Goal: Task Accomplishment & Management: Complete application form

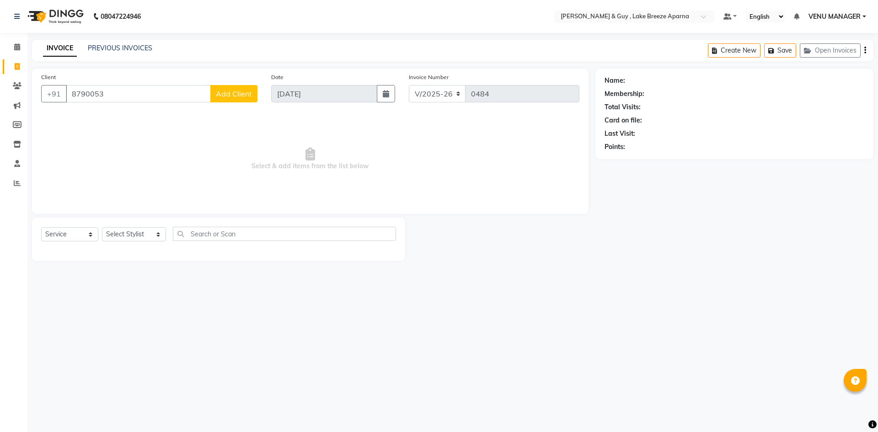
select select "8690"
select select "service"
click at [88, 98] on input "8790053" at bounding box center [138, 93] width 145 height 17
click at [252, 361] on div "08047224946 Select Location × Toni & Guy , Lake Breeze Aparna Default Panel My …" at bounding box center [439, 216] width 878 height 432
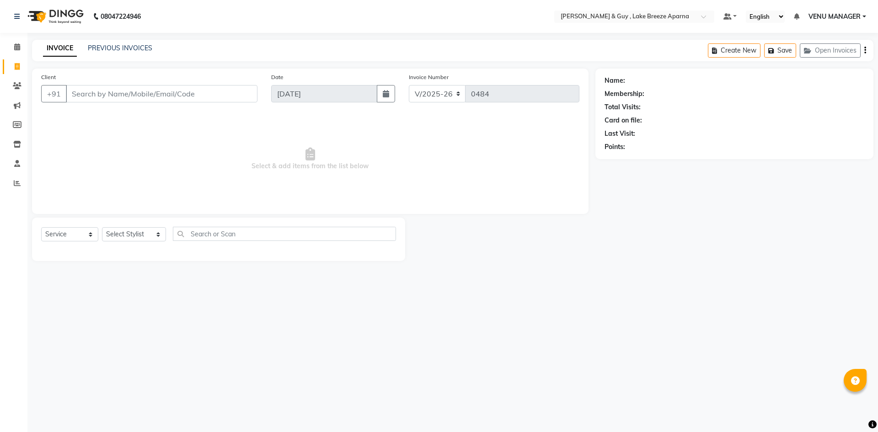
select select "8690"
select select "service"
select select "8690"
select select "service"
click at [197, 95] on input "Client" at bounding box center [162, 93] width 192 height 17
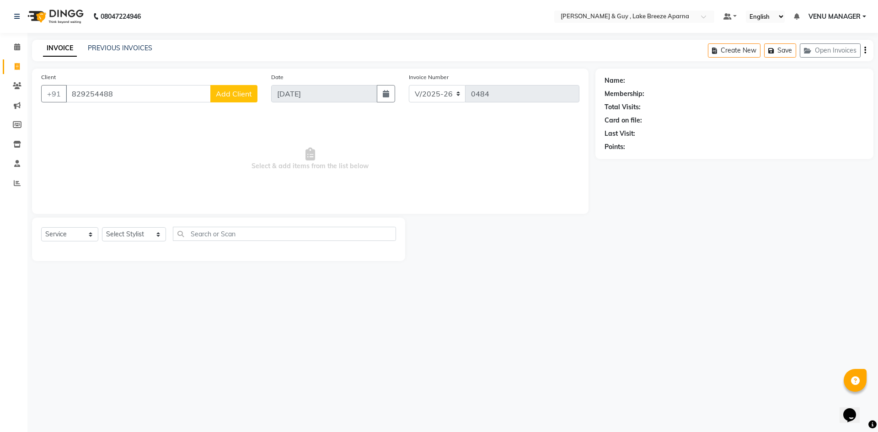
click at [86, 91] on input "829254488" at bounding box center [138, 93] width 145 height 17
type input "8297254488"
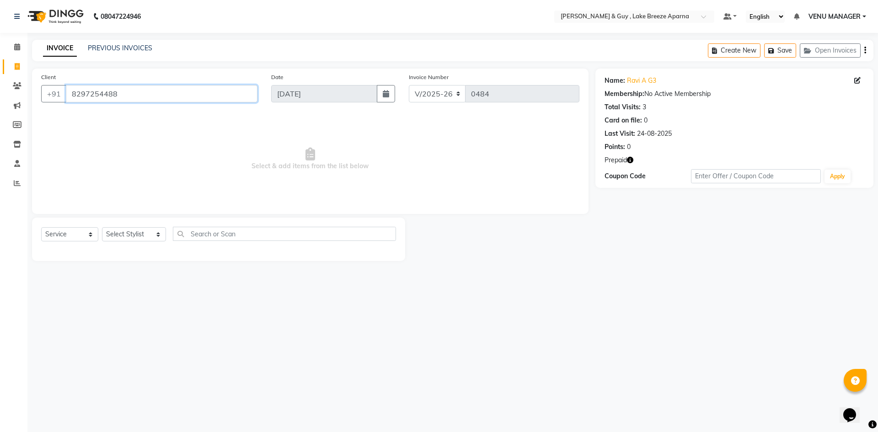
click at [121, 94] on input "8297254488" at bounding box center [162, 93] width 192 height 17
click at [88, 96] on input "8297254488" at bounding box center [162, 93] width 192 height 17
click at [88, 97] on input "8297254488" at bounding box center [162, 93] width 192 height 17
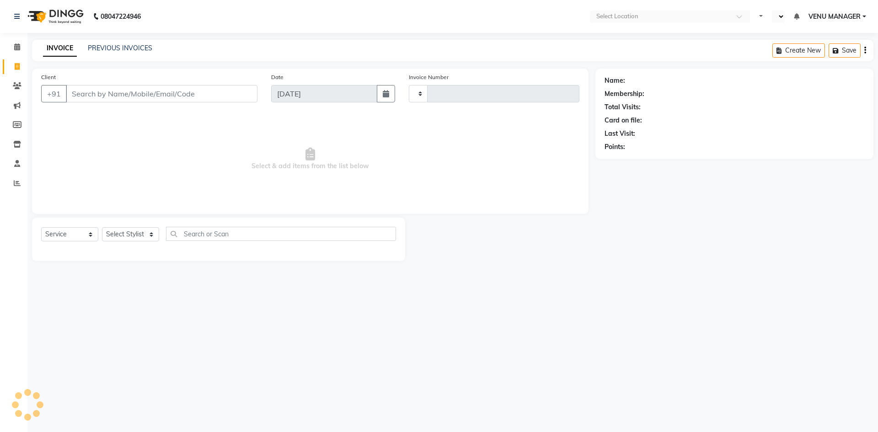
select select "service"
type input "0484"
select select "en"
select select "8690"
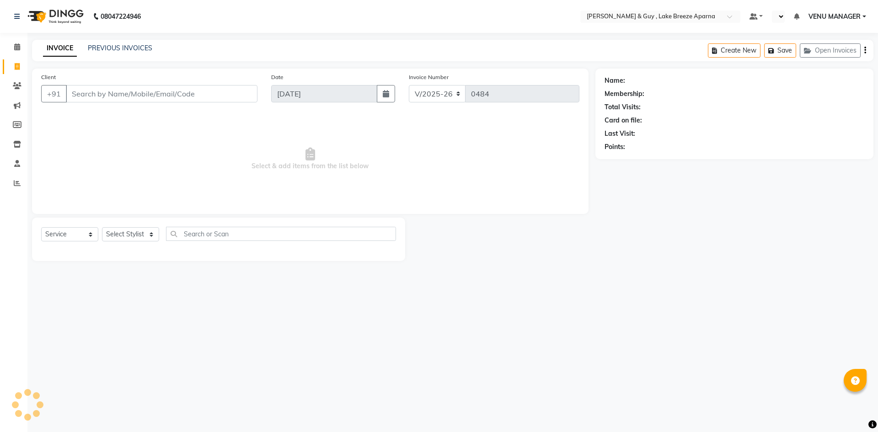
select select "service"
click at [139, 93] on input "Client" at bounding box center [162, 93] width 192 height 17
select select "en"
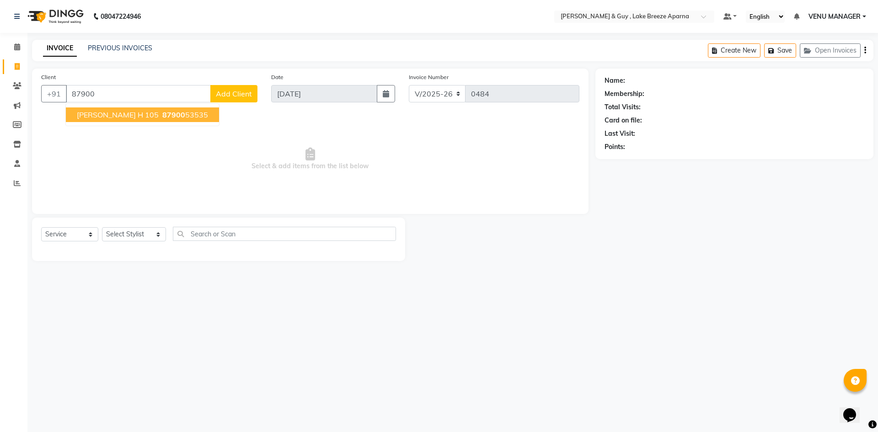
click at [162, 114] on span "87900" at bounding box center [173, 114] width 23 height 9
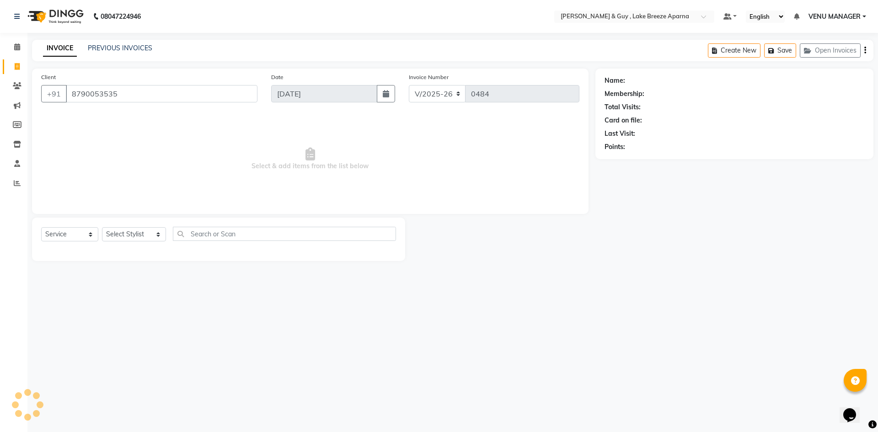
type input "8790053535"
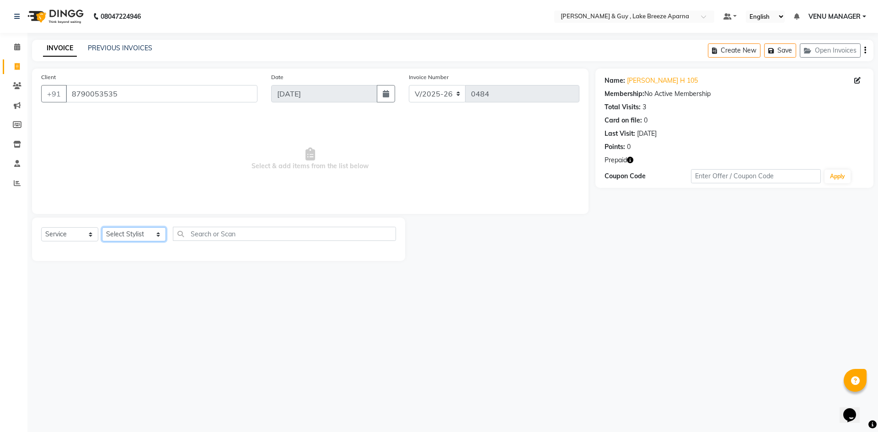
click at [135, 238] on select "Select Stylist ANAS ASLAM DANISH HANISHA MANAGER LAXMI RIMA RINKU SRAVANTHI SWA…" at bounding box center [134, 234] width 64 height 14
select select "87994"
click at [102, 227] on select "Select Stylist ANAS ASLAM DANISH HANISHA MANAGER LAXMI RIMA RINKU SRAVANTHI SWA…" at bounding box center [134, 234] width 64 height 14
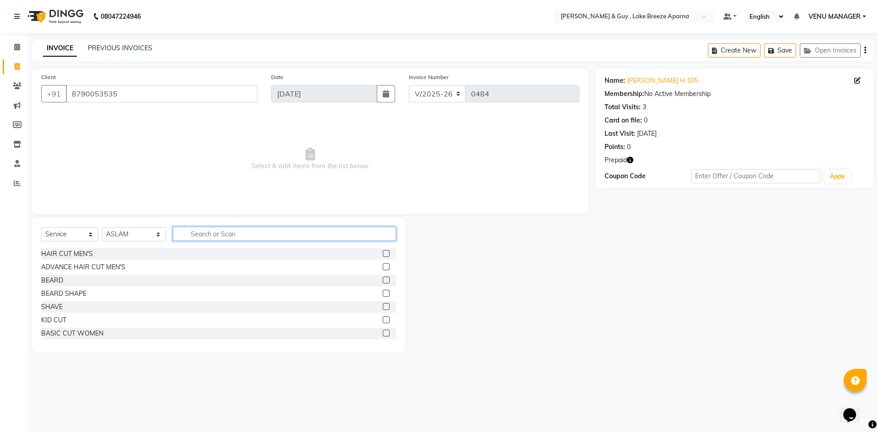
click at [200, 229] on input "text" at bounding box center [284, 234] width 223 height 14
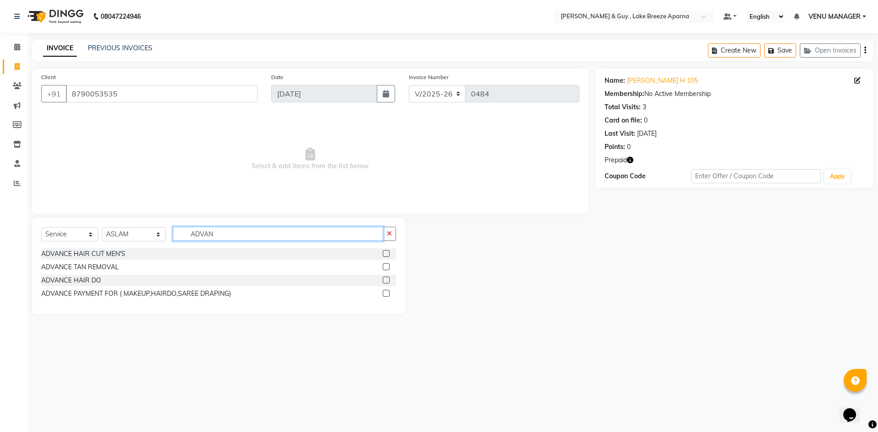
click at [197, 231] on input "ADVAN" at bounding box center [278, 234] width 210 height 14
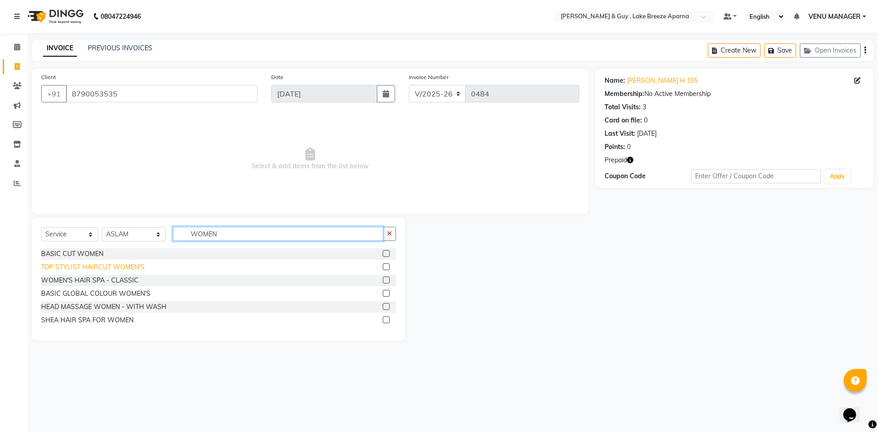
type input "WOMEN"
click at [114, 267] on div "TOP STYLIST HAIRCUT WOMEN'S" at bounding box center [92, 267] width 103 height 10
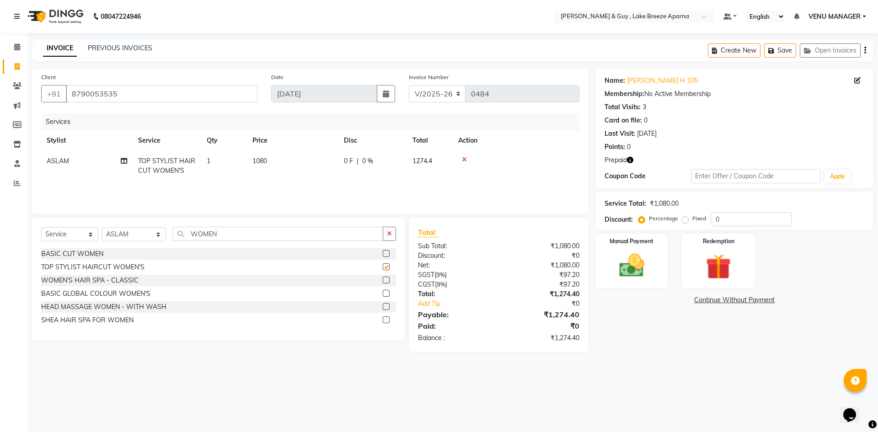
checkbox input "false"
click at [366, 385] on div "08047224946 Select Location × Toni & Guy , Lake Breeze Aparna Default Panel My …" at bounding box center [439, 216] width 878 height 432
click at [640, 262] on img at bounding box center [631, 266] width 43 height 30
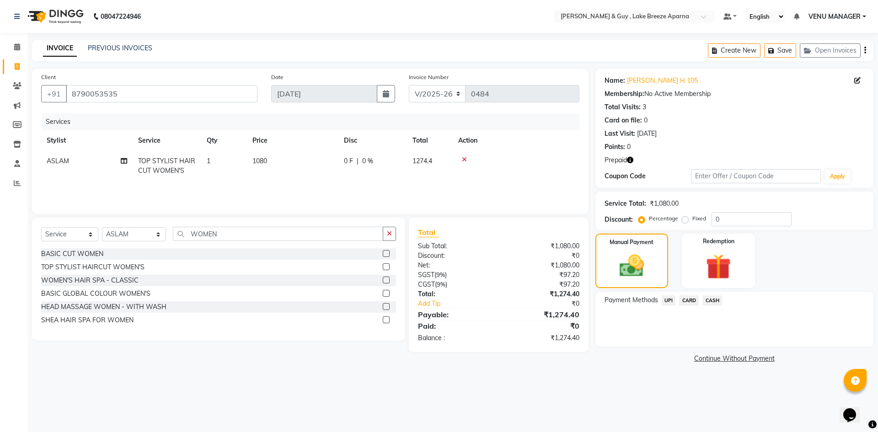
click at [670, 298] on span "UPI" at bounding box center [668, 300] width 14 height 11
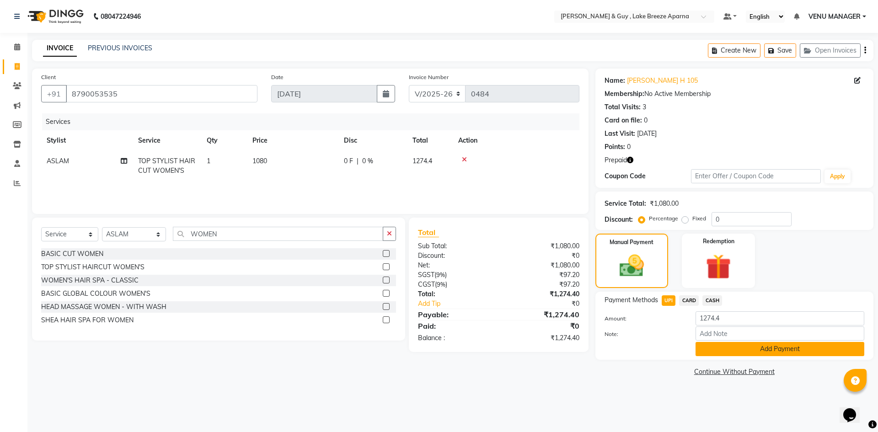
click at [725, 349] on button "Add Payment" at bounding box center [779, 349] width 169 height 14
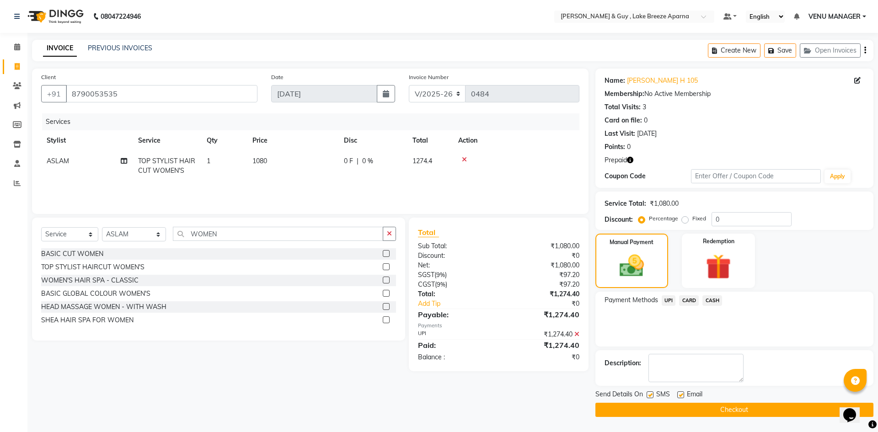
click at [680, 393] on label at bounding box center [680, 394] width 7 height 7
click at [680, 393] on input "checkbox" at bounding box center [680, 395] width 6 height 6
checkbox input "false"
click at [657, 407] on button "Checkout" at bounding box center [734, 410] width 278 height 14
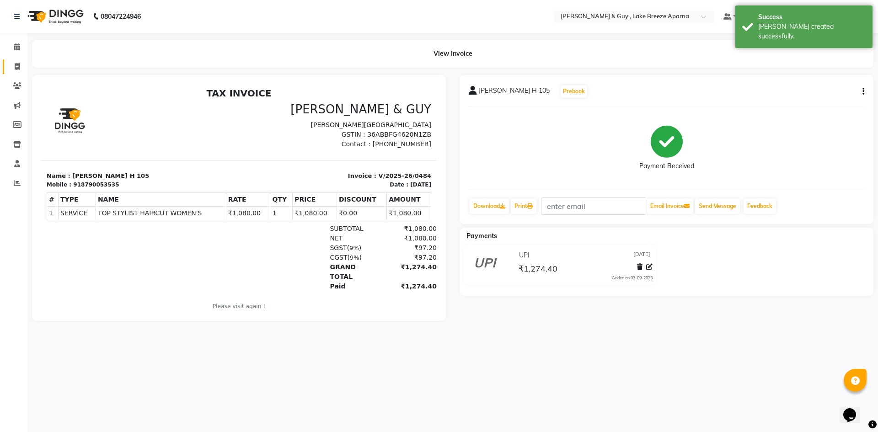
click at [5, 63] on link "Invoice" at bounding box center [14, 66] width 22 height 15
select select "8690"
select select "service"
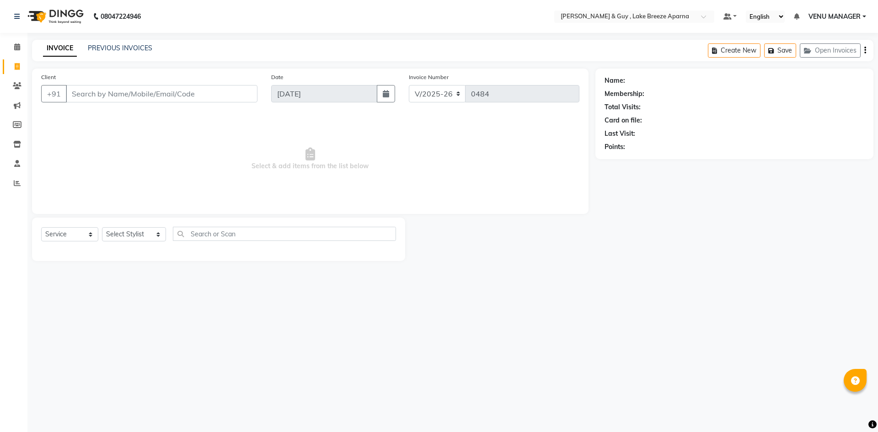
select select "8690"
select select "service"
click at [123, 48] on link "PREVIOUS INVOICES" at bounding box center [120, 48] width 64 height 8
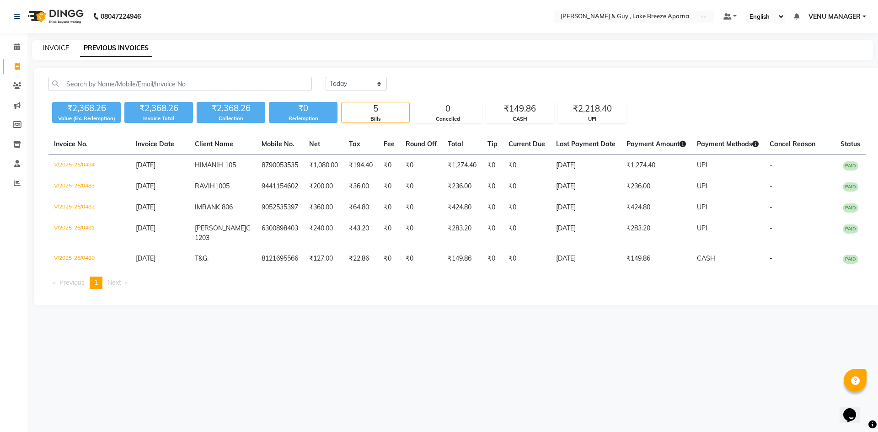
click at [62, 52] on link "INVOICE" at bounding box center [56, 48] width 26 height 8
select select "service"
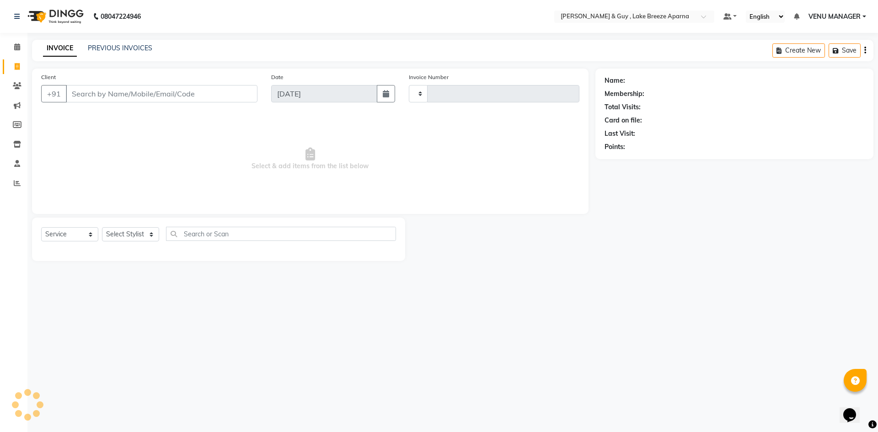
type input "0485"
select select "8690"
